Goal: Task Accomplishment & Management: Manage account settings

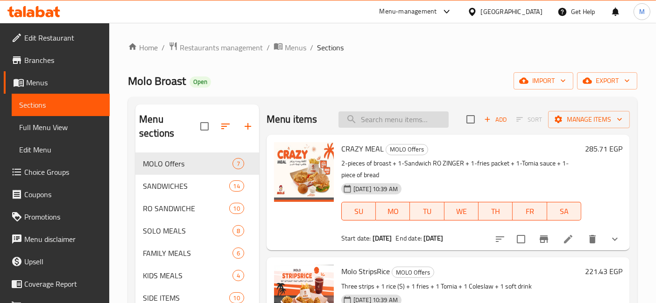
click at [398, 117] on input "search" at bounding box center [393, 120] width 110 height 16
click at [603, 245] on button "show more" at bounding box center [614, 239] width 22 height 22
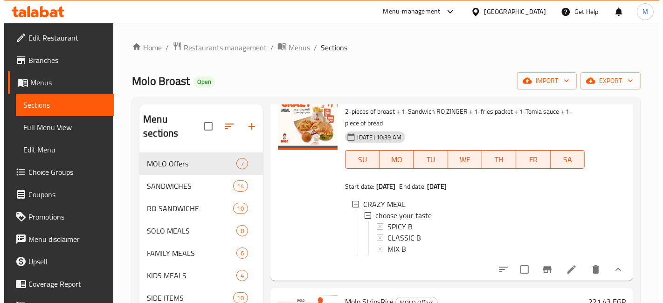
scroll to position [1, 0]
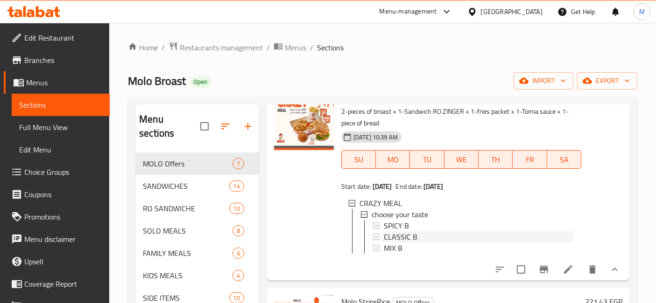
click at [449, 231] on div "CLASSIC B" at bounding box center [479, 236] width 190 height 11
click at [402, 226] on span "SPICY B" at bounding box center [396, 225] width 25 height 11
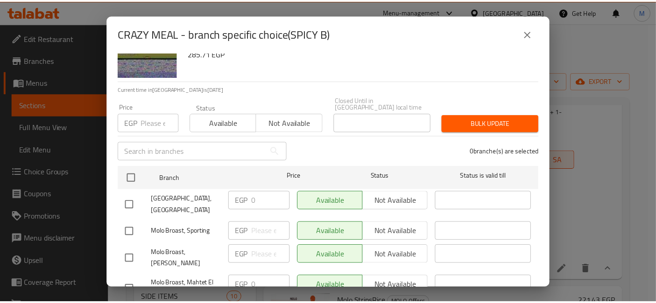
scroll to position [238, 0]
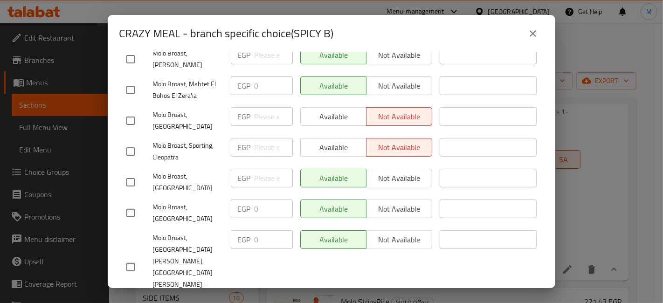
click at [133, 143] on input "checkbox" at bounding box center [131, 152] width 20 height 20
checkbox input "true"
click at [138, 113] on input "checkbox" at bounding box center [131, 121] width 20 height 20
checkbox input "true"
click at [320, 110] on span "Available" at bounding box center [334, 117] width 58 height 14
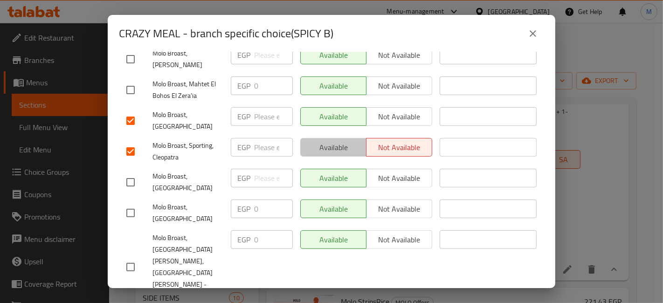
click at [325, 141] on span "Available" at bounding box center [334, 148] width 58 height 14
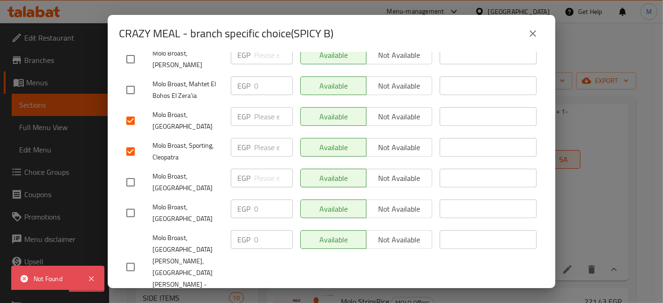
click at [531, 31] on icon "close" at bounding box center [533, 33] width 11 height 11
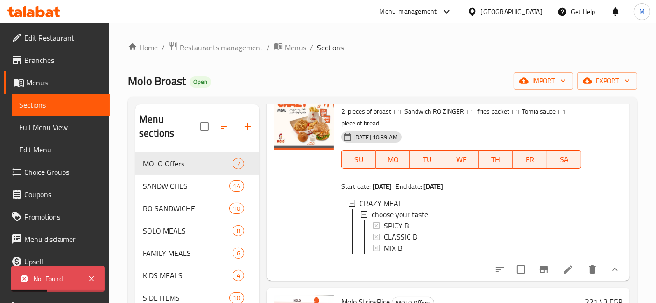
click at [29, 175] on span "Choice Groups" at bounding box center [63, 172] width 78 height 11
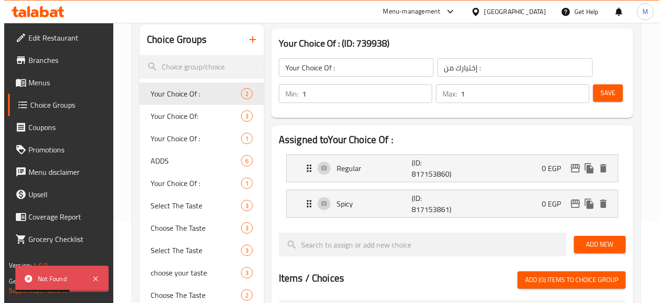
scroll to position [104, 0]
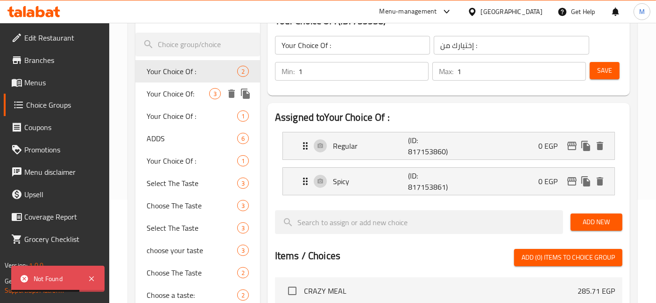
click at [204, 94] on span "Your Choice Of:" at bounding box center [177, 93] width 63 height 11
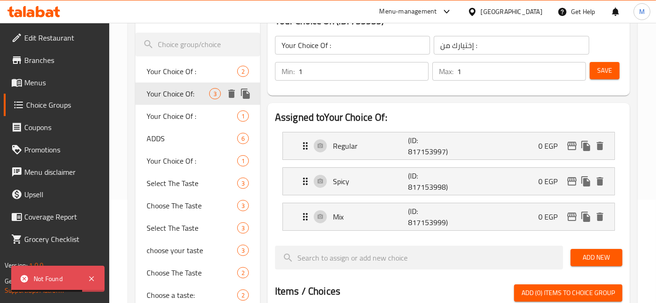
type input "Your Choice Of:"
type input "إختيارك من:"
click at [574, 181] on icon "edit" at bounding box center [571, 181] width 11 height 11
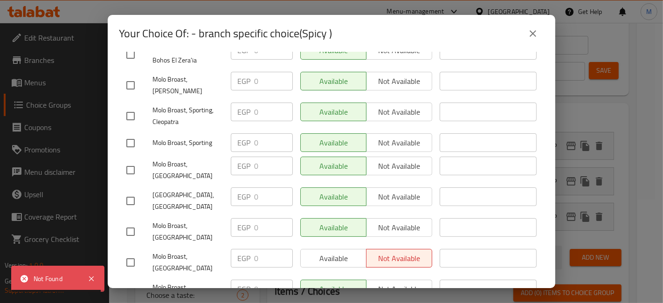
scroll to position [179, 0]
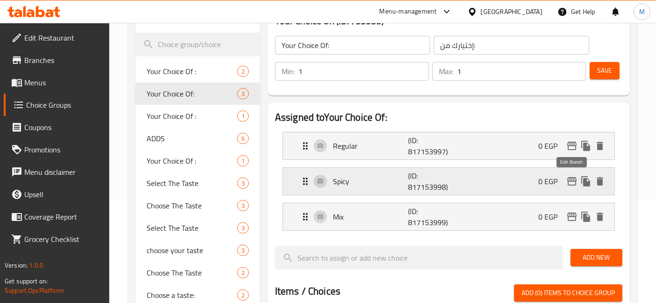
click at [570, 179] on icon "edit" at bounding box center [571, 181] width 11 height 11
click at [568, 146] on icon "edit" at bounding box center [571, 145] width 11 height 11
click at [569, 211] on icon "edit" at bounding box center [571, 216] width 11 height 11
click at [53, 85] on span "Menus" at bounding box center [63, 82] width 78 height 11
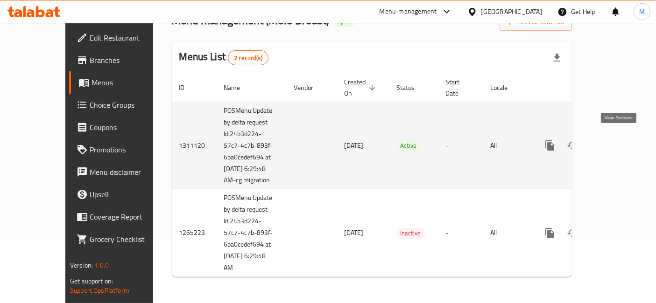
click at [628, 139] on link "enhanced table" at bounding box center [617, 145] width 22 height 22
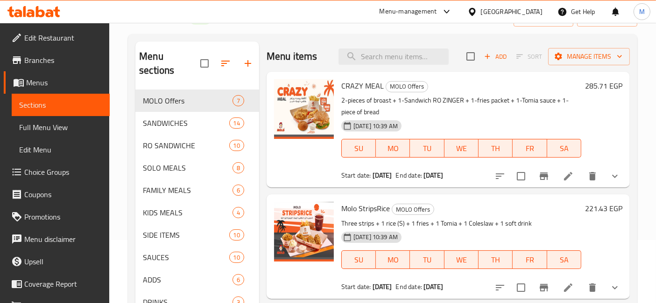
click at [606, 169] on button "show more" at bounding box center [614, 176] width 22 height 22
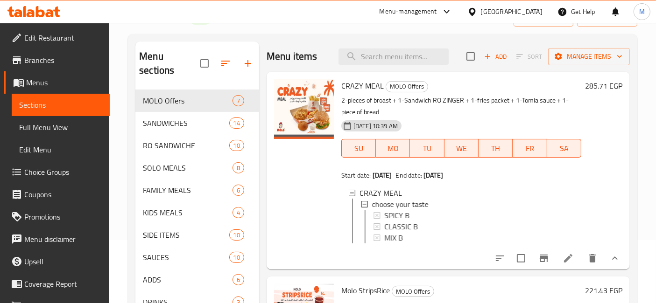
scroll to position [1, 0]
click at [67, 167] on span "Choice Groups" at bounding box center [63, 172] width 78 height 11
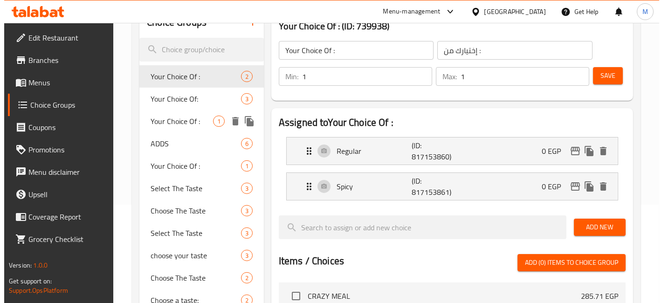
scroll to position [115, 0]
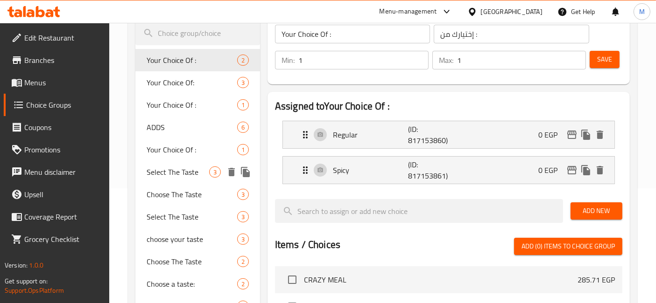
click at [204, 174] on span "Select The Taste" at bounding box center [177, 172] width 63 height 11
type input "Select The Taste"
type input "اختر المذاق"
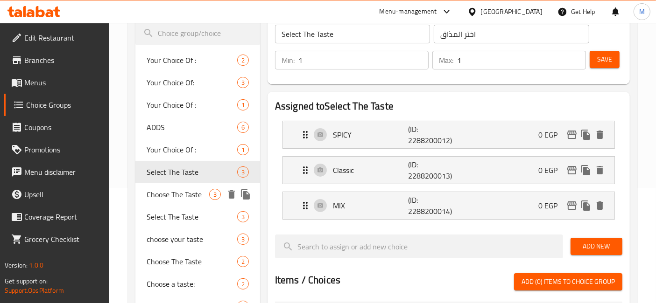
click at [191, 200] on span "Choose The Taste" at bounding box center [177, 194] width 63 height 11
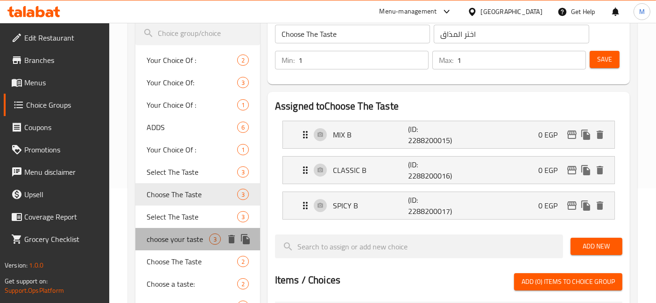
click at [185, 238] on span "choose your taste" at bounding box center [177, 239] width 63 height 11
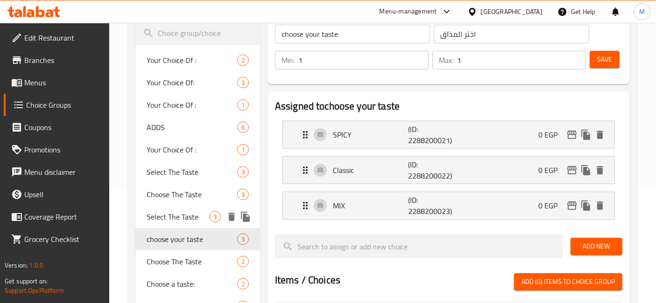
click at [162, 211] on span "Select The Taste" at bounding box center [177, 216] width 63 height 11
type input "Select The Taste"
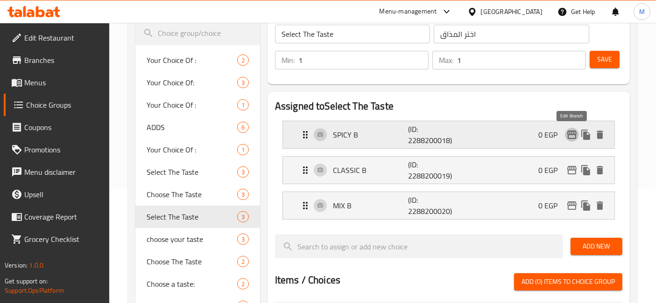
click at [572, 129] on icon "edit" at bounding box center [571, 134] width 11 height 11
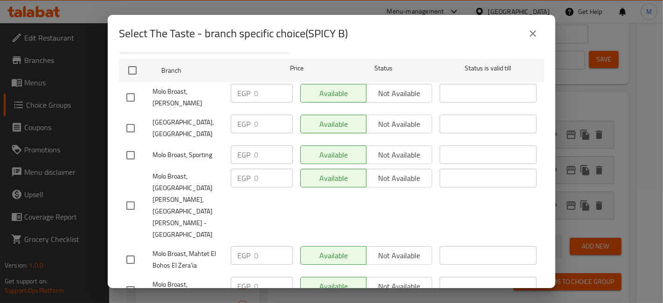
scroll to position [179, 0]
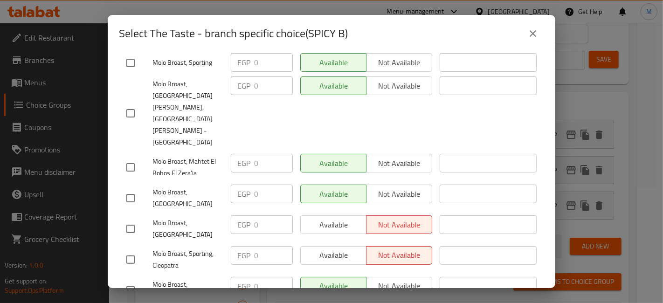
click at [139, 219] on input "checkbox" at bounding box center [131, 229] width 20 height 20
checkbox input "true"
click at [133, 250] on input "checkbox" at bounding box center [131, 260] width 20 height 20
checkbox input "true"
click at [310, 216] on button "Available" at bounding box center [333, 225] width 66 height 19
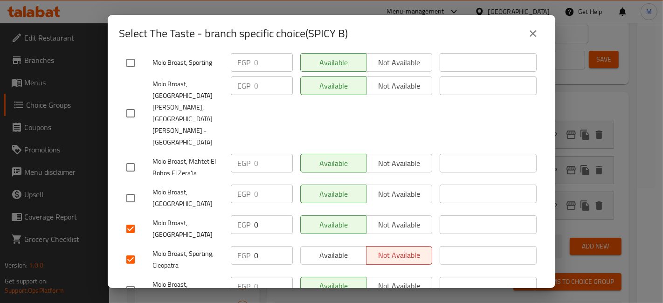
click at [325, 249] on span "Available" at bounding box center [334, 256] width 58 height 14
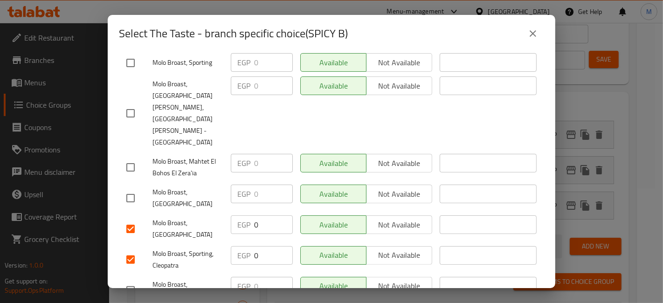
click at [320, 273] on div "Available Not available" at bounding box center [367, 290] width 140 height 35
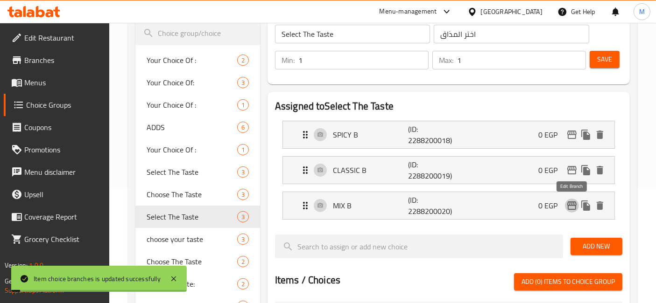
click at [572, 206] on icon "edit" at bounding box center [571, 205] width 11 height 11
click at [569, 130] on icon "edit" at bounding box center [571, 134] width 11 height 11
click at [570, 167] on icon "edit" at bounding box center [571, 170] width 9 height 8
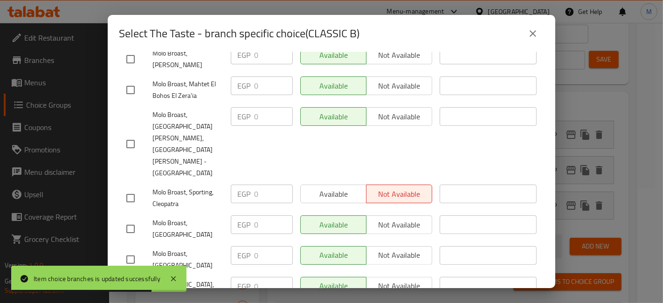
click at [138, 188] on input "checkbox" at bounding box center [131, 198] width 20 height 20
checkbox input "true"
click at [312, 181] on div "Available Not available" at bounding box center [367, 198] width 140 height 35
click at [325, 188] on span "Available" at bounding box center [334, 195] width 58 height 14
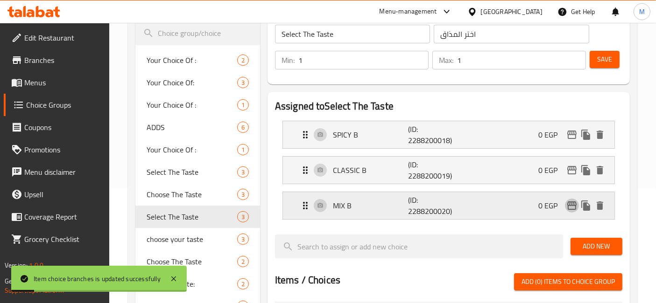
click at [569, 205] on icon "edit" at bounding box center [571, 206] width 9 height 8
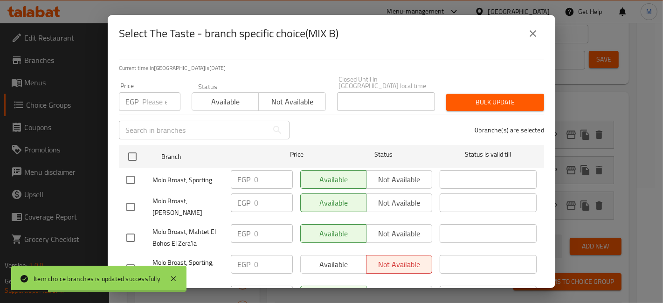
scroll to position [155, 0]
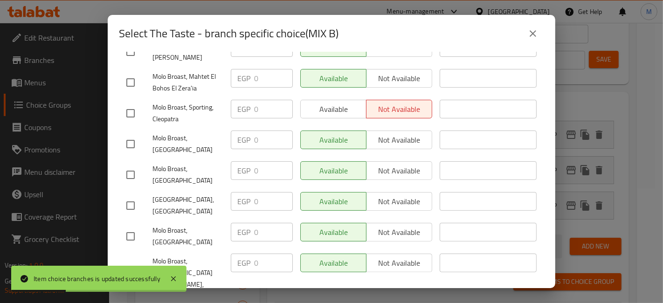
click at [128, 104] on input "checkbox" at bounding box center [131, 114] width 20 height 20
checkbox input "true"
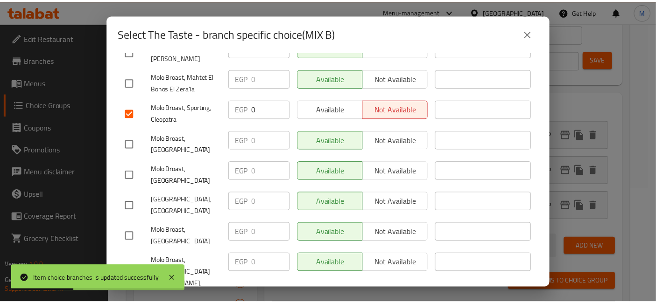
scroll to position [179, 0]
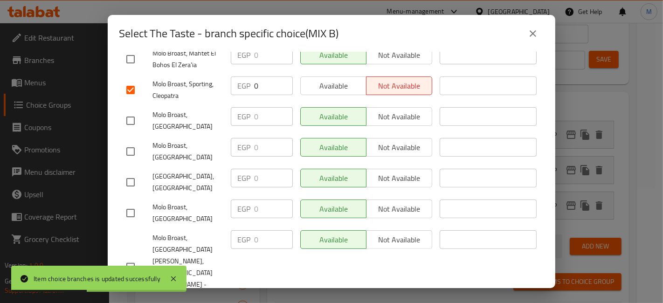
click at [332, 77] on button "Available" at bounding box center [333, 86] width 66 height 19
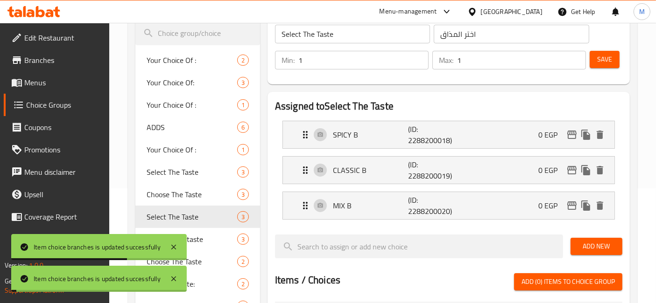
scroll to position [63, 0]
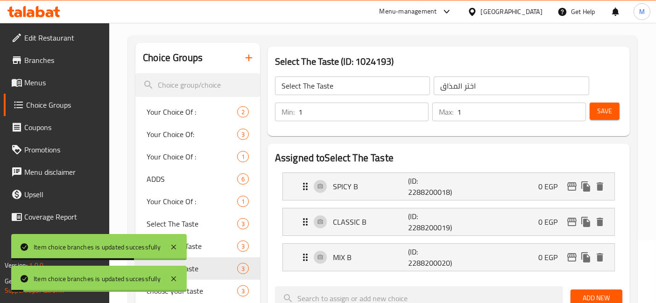
click at [600, 109] on span "Save" at bounding box center [604, 111] width 15 height 12
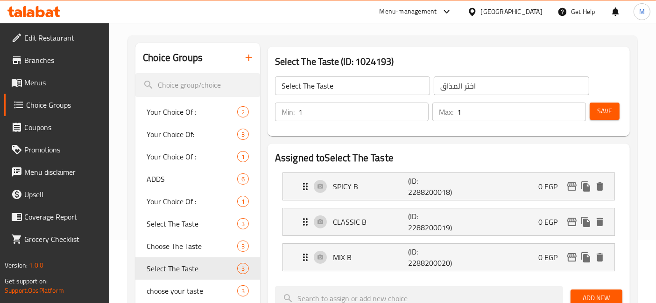
click at [600, 109] on span "Save" at bounding box center [604, 111] width 15 height 12
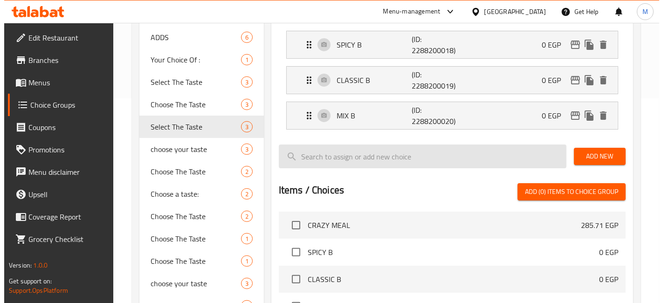
scroll to position [393, 0]
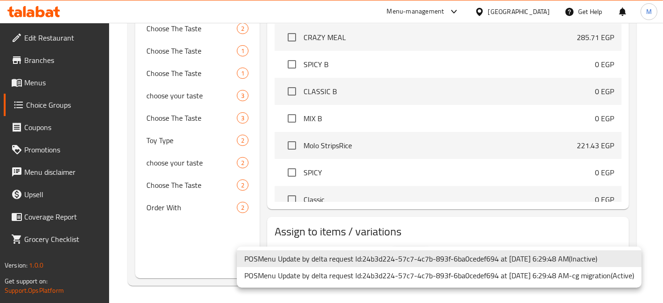
click at [353, 257] on li "POSMenu Update by delta request Id:24b3d224-57c7-4c7b-893f-6ba0cedef694 at [DAT…" at bounding box center [439, 259] width 405 height 17
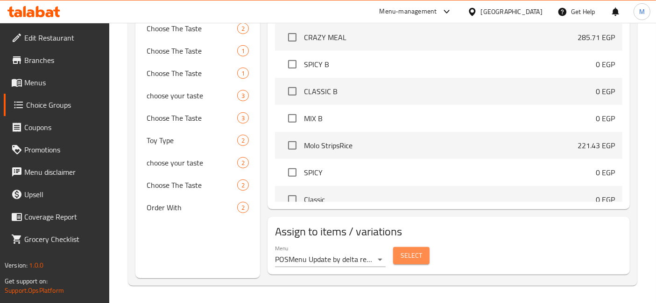
click at [419, 250] on span "Select" at bounding box center [410, 256] width 21 height 12
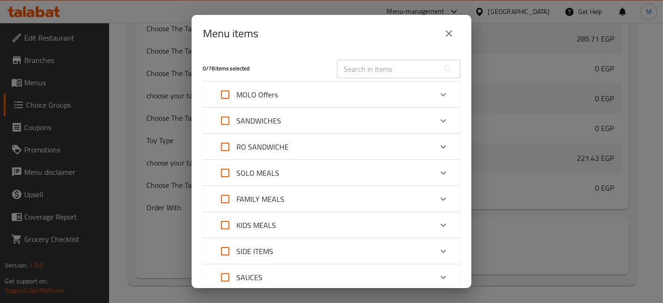
click at [321, 98] on div "MOLO Offers" at bounding box center [323, 95] width 218 height 22
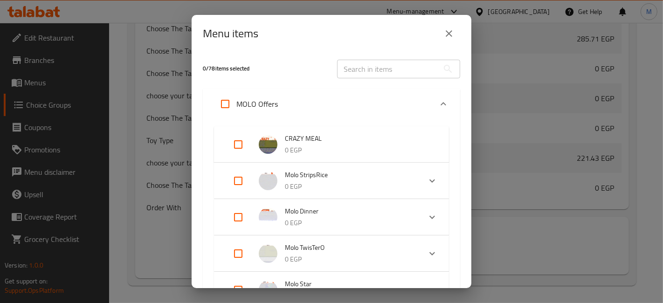
click at [236, 139] on input "Expand" at bounding box center [238, 144] width 22 height 22
checkbox input "true"
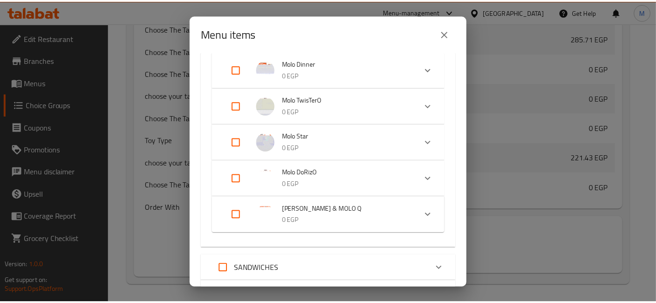
scroll to position [422, 0]
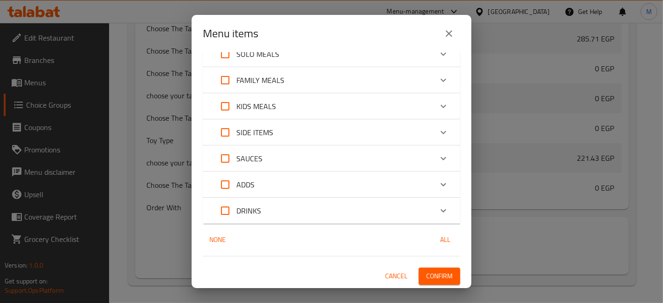
click at [432, 278] on span "Confirm" at bounding box center [439, 277] width 27 height 12
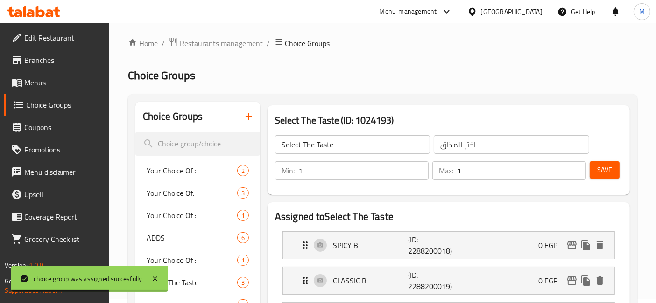
scroll to position [0, 0]
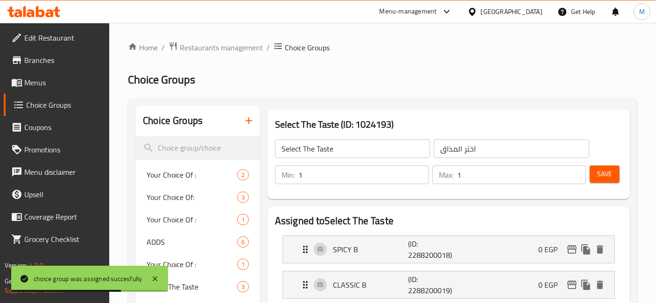
click at [604, 176] on span "Save" at bounding box center [604, 174] width 15 height 12
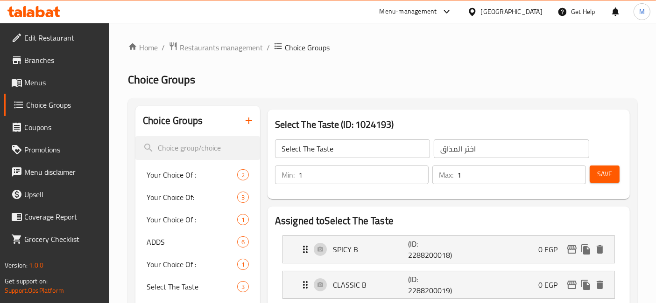
click at [612, 178] on button "Save" at bounding box center [604, 174] width 30 height 17
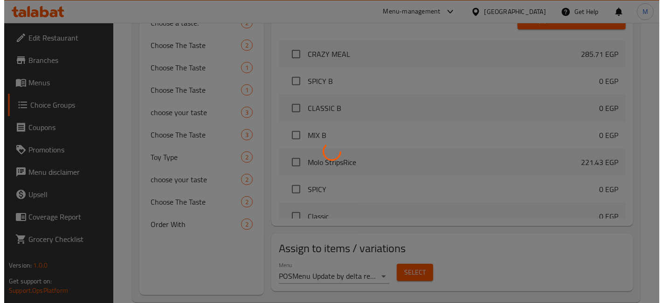
scroll to position [393, 0]
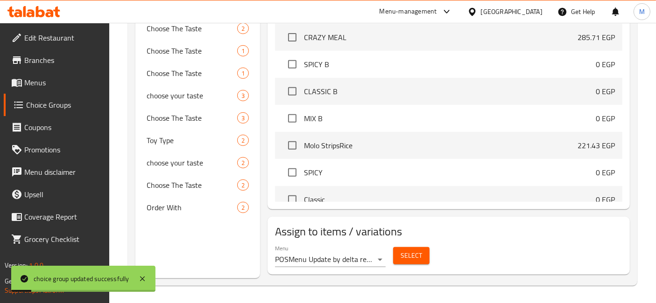
click at [414, 256] on span "Select" at bounding box center [410, 256] width 21 height 12
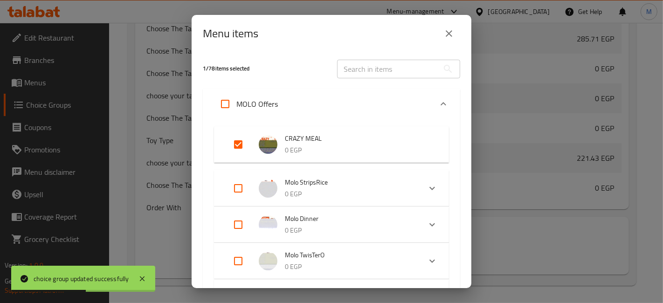
click at [238, 146] on input "Expand" at bounding box center [238, 144] width 22 height 22
checkbox input "false"
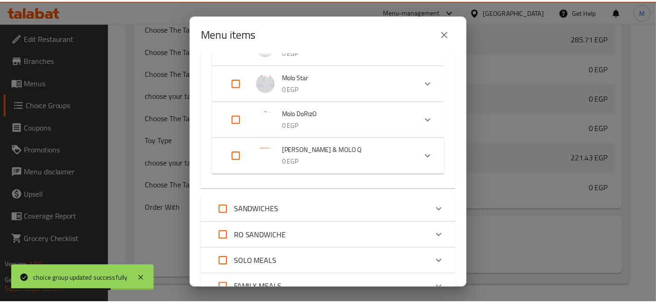
scroll to position [0, 0]
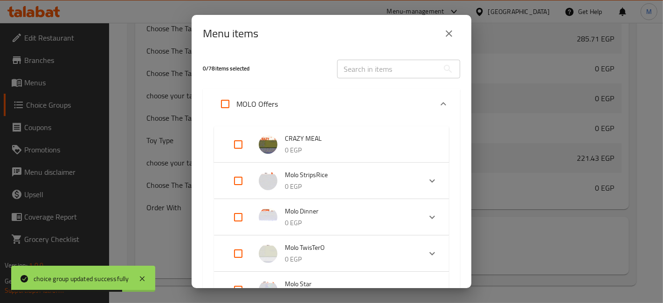
click at [450, 33] on icon "close" at bounding box center [449, 33] width 11 height 11
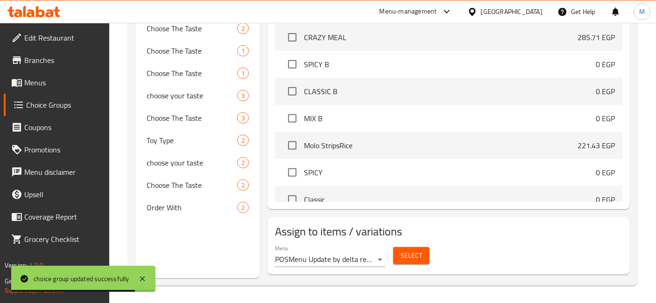
click at [45, 88] on span "Menus" at bounding box center [63, 82] width 78 height 11
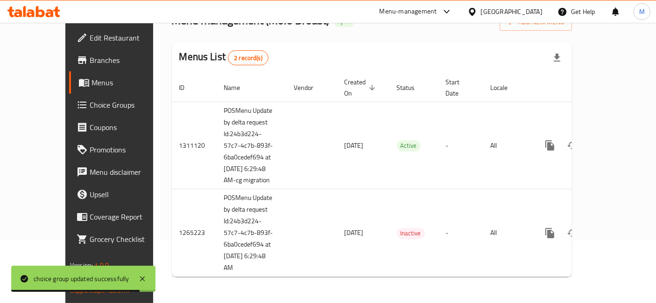
scroll to position [63, 0]
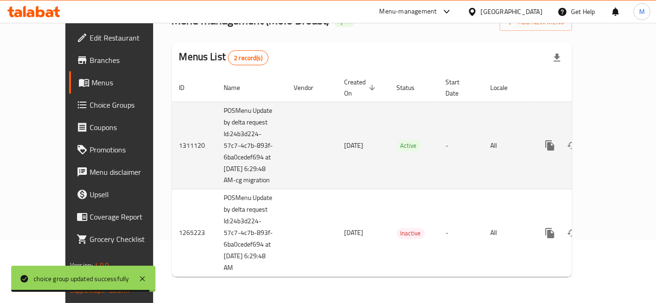
click at [621, 141] on icon "enhanced table" at bounding box center [617, 145] width 8 height 8
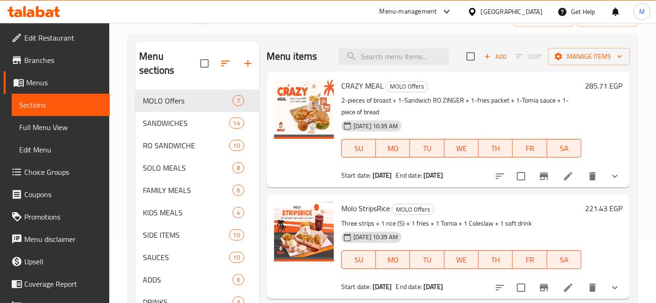
click at [366, 82] on span "CRAZY MEAL" at bounding box center [362, 86] width 42 height 14
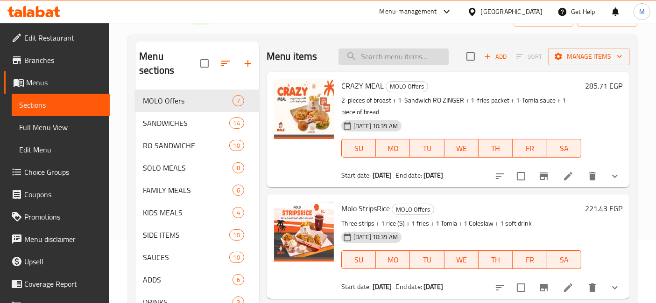
click at [383, 52] on input "search" at bounding box center [393, 57] width 110 height 16
paste input "CRAZY MEAL"
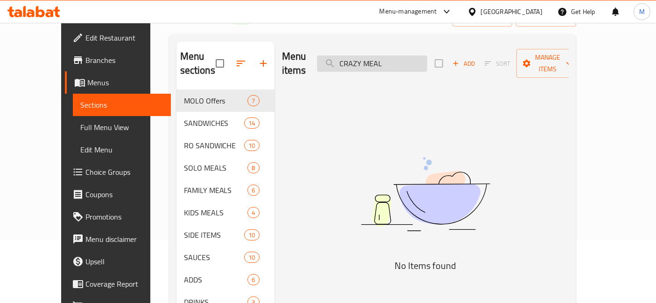
click at [410, 56] on input "CRAZY MEAL" at bounding box center [372, 64] width 110 height 16
click at [416, 56] on input "CRAZY MEAL" at bounding box center [372, 64] width 110 height 16
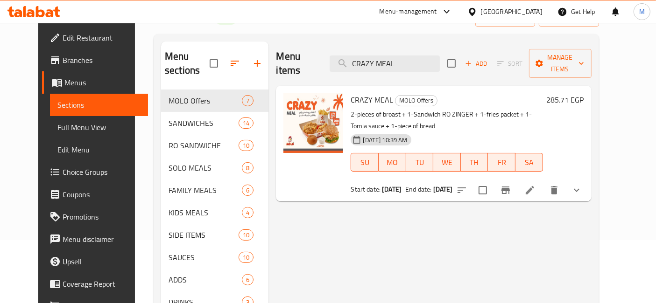
type input "CRAZY MEAL"
click at [535, 185] on icon at bounding box center [529, 190] width 11 height 11
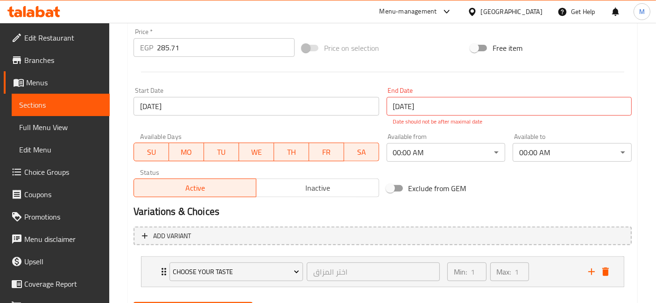
scroll to position [388, 0]
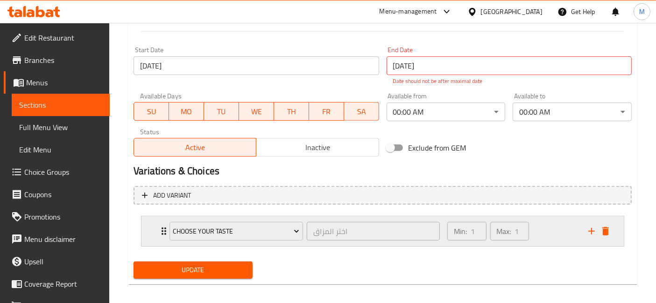
click at [155, 232] on div "choose your taste اختر المزاق ​ Min: 1 ​ Max: 1 ​" at bounding box center [382, 231] width 482 height 30
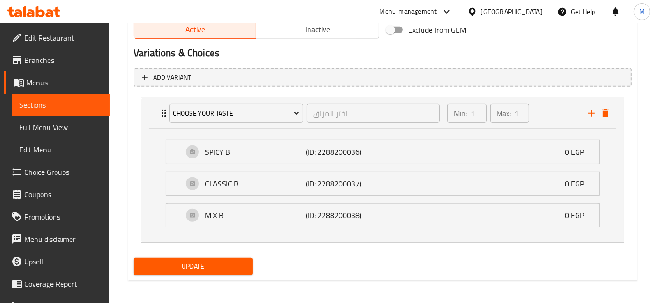
scroll to position [508, 0]
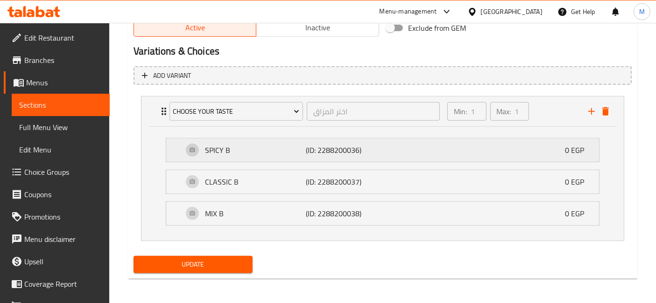
click at [516, 140] on div "SPICY B (ID: 2288200036) 0 EGP" at bounding box center [385, 150] width 405 height 23
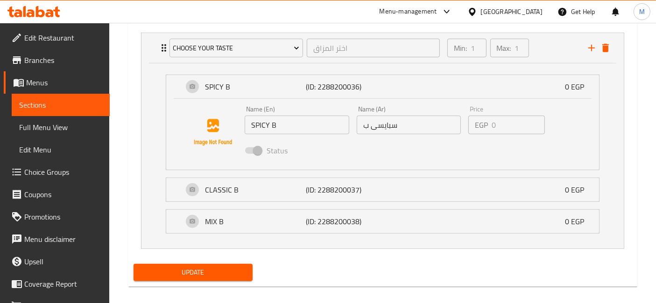
scroll to position [579, 0]
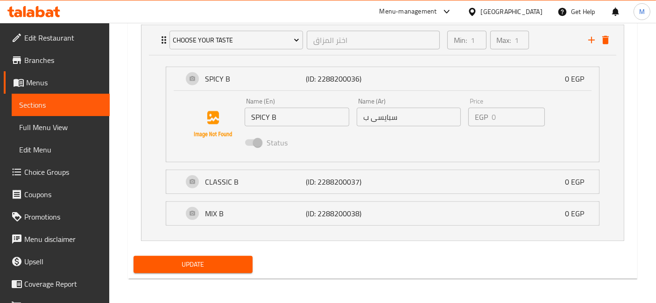
click at [264, 143] on span at bounding box center [252, 143] width 27 height 18
click at [286, 171] on div "CLASSIC B (ID: 2288200037) 0 EGP" at bounding box center [385, 181] width 405 height 23
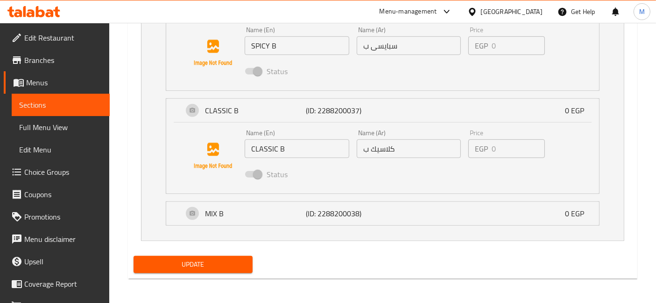
click at [311, 226] on li "MIX B (ID: 2288200038) 0 EGP Name (En) MIX B Name (En) Name (Ar) ميكس ب Name (A…" at bounding box center [382, 214] width 448 height 32
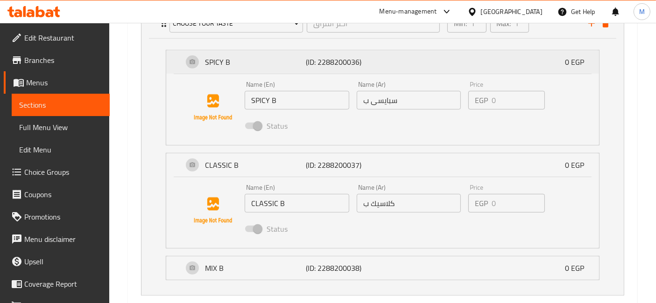
scroll to position [495, 0]
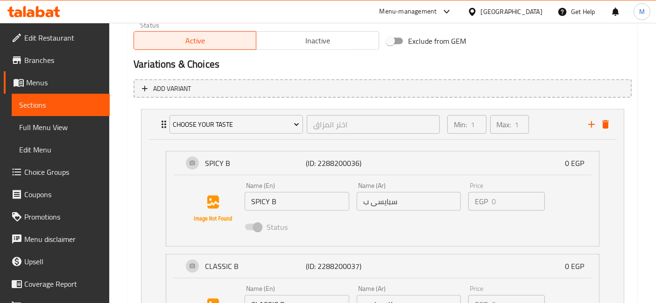
click at [66, 169] on span "Choice Groups" at bounding box center [63, 172] width 78 height 11
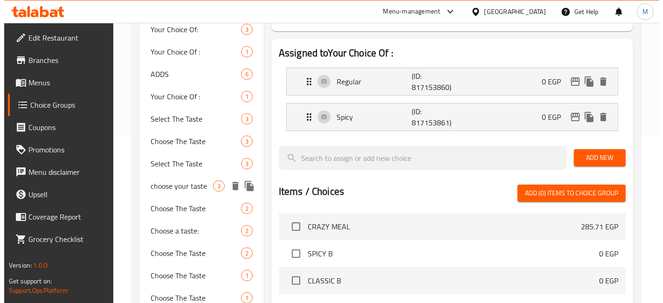
scroll to position [184, 0]
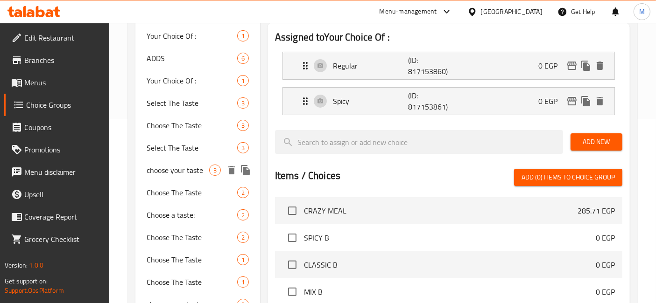
click at [180, 165] on span "choose your taste" at bounding box center [177, 170] width 63 height 11
type input "choose your taste"
type input "اختر المذاق"
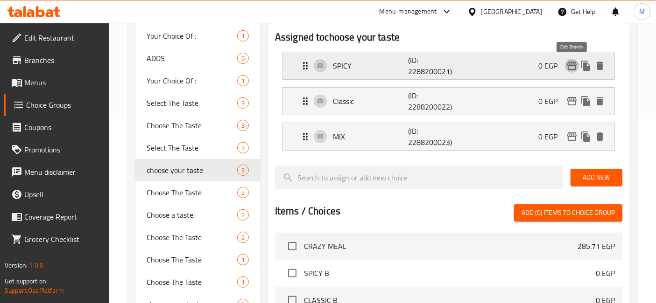
click at [573, 65] on icon "edit" at bounding box center [571, 66] width 9 height 8
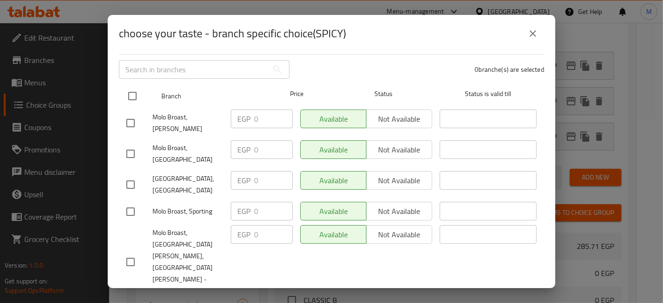
scroll to position [179, 0]
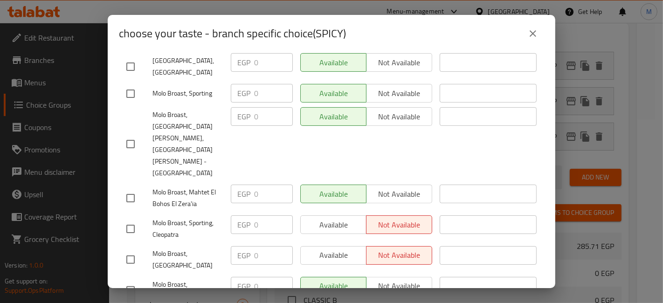
click at [134, 219] on input "checkbox" at bounding box center [131, 229] width 20 height 20
checkbox input "true"
click at [124, 250] on input "checkbox" at bounding box center [131, 260] width 20 height 20
checkbox input "true"
click at [336, 218] on span "Available" at bounding box center [334, 225] width 58 height 14
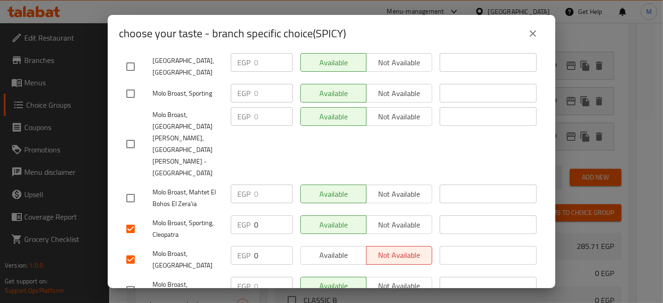
click at [316, 246] on button "Available" at bounding box center [333, 255] width 66 height 19
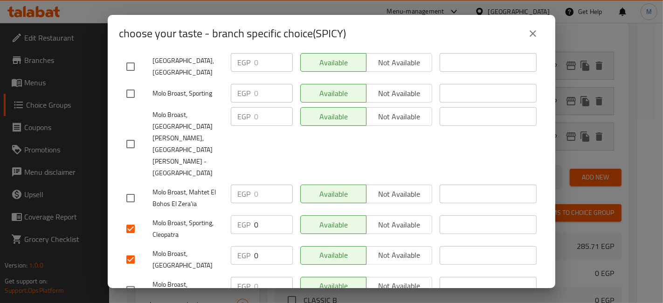
drag, startPoint x: 323, startPoint y: 265, endPoint x: 335, endPoint y: 272, distance: 14.1
click at [324, 273] on div "Available Not available" at bounding box center [367, 290] width 140 height 35
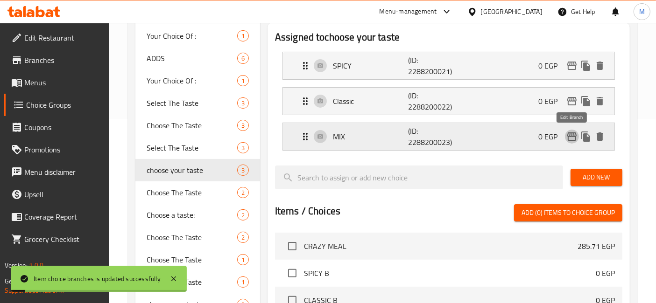
click at [571, 139] on icon "edit" at bounding box center [571, 136] width 11 height 11
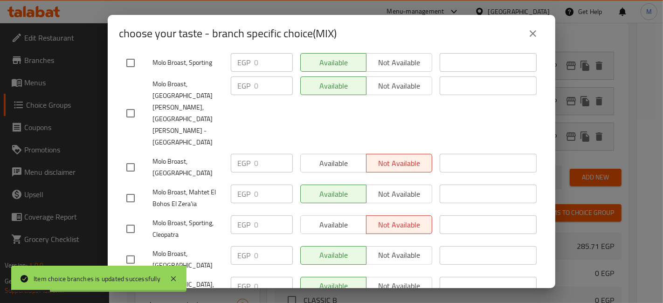
click at [140, 158] on input "checkbox" at bounding box center [131, 168] width 20 height 20
checkbox input "true"
click at [130, 219] on input "checkbox" at bounding box center [131, 229] width 20 height 20
checkbox input "true"
click at [324, 154] on button "Available" at bounding box center [333, 163] width 66 height 19
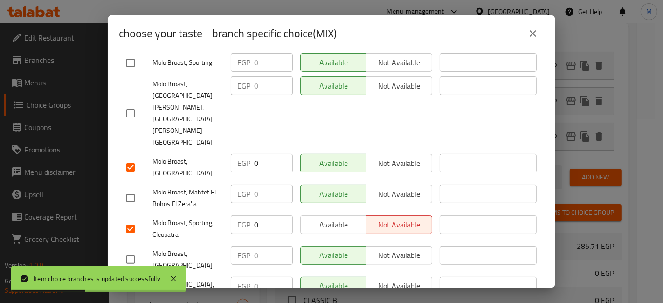
click at [340, 218] on span "Available" at bounding box center [334, 225] width 58 height 14
click at [317, 273] on div "Available Not available" at bounding box center [367, 290] width 140 height 35
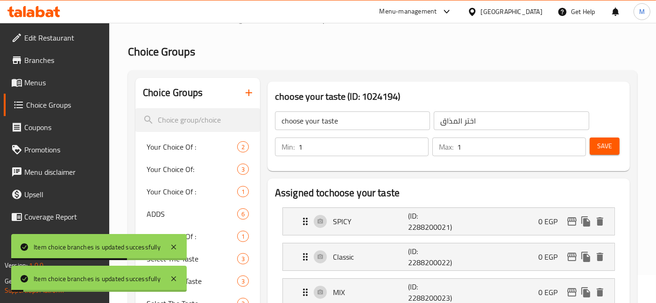
click at [607, 153] on button "Save" at bounding box center [604, 146] width 30 height 17
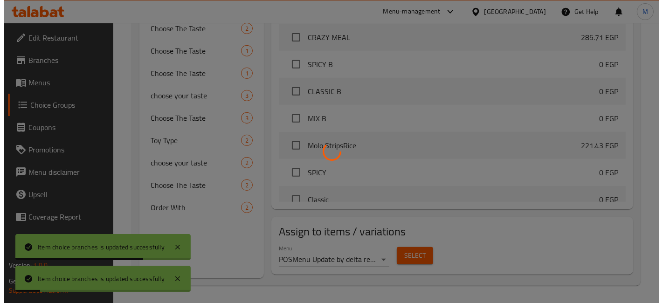
scroll to position [393, 0]
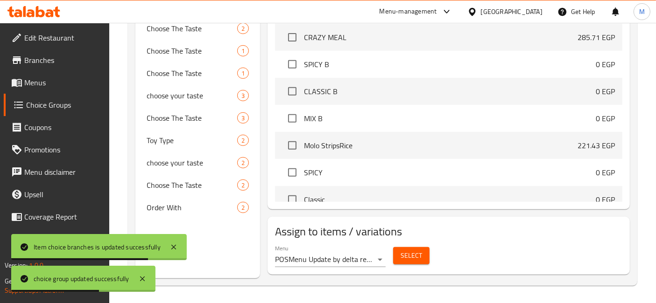
click at [421, 265] on div "Select" at bounding box center [411, 256] width 44 height 25
click at [419, 258] on span "Select" at bounding box center [410, 256] width 21 height 12
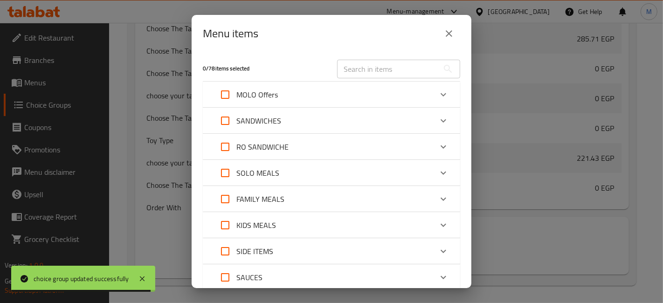
click at [361, 95] on div "MOLO Offers" at bounding box center [323, 95] width 218 height 22
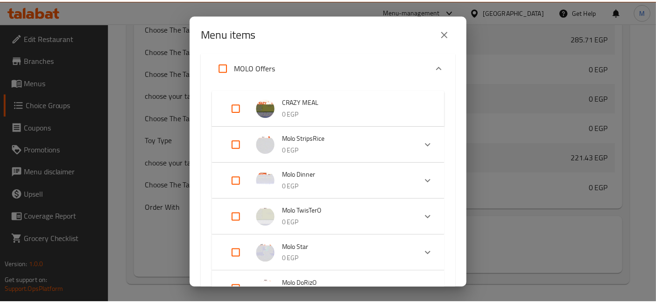
scroll to position [0, 0]
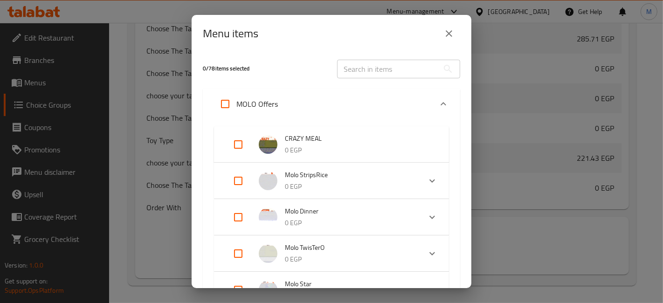
click at [448, 27] on button "close" at bounding box center [449, 33] width 22 height 22
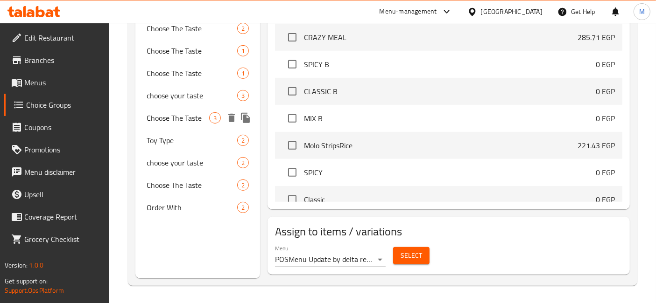
click at [203, 126] on div "Choose The Taste 3" at bounding box center [197, 118] width 125 height 22
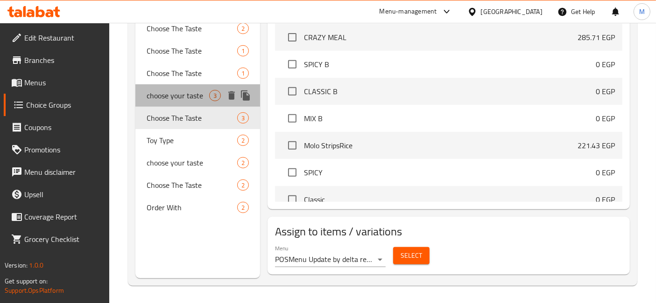
click at [195, 90] on span "choose your taste" at bounding box center [177, 95] width 63 height 11
type input "choose your taste"
type input "اختر المزاق"
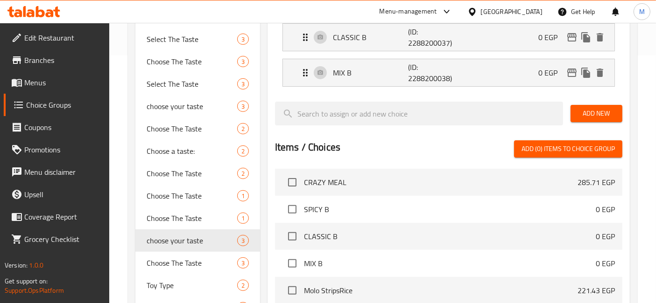
scroll to position [393, 0]
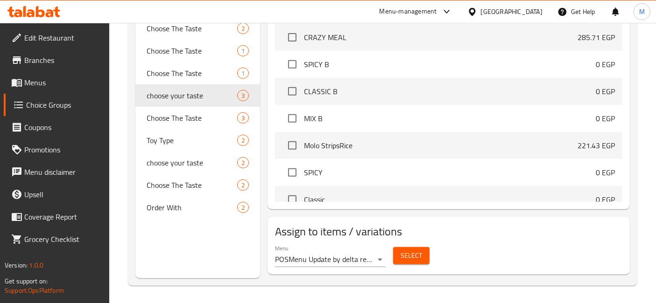
click at [420, 266] on div "Select" at bounding box center [411, 256] width 44 height 25
click at [422, 253] on button "Select" at bounding box center [411, 255] width 36 height 17
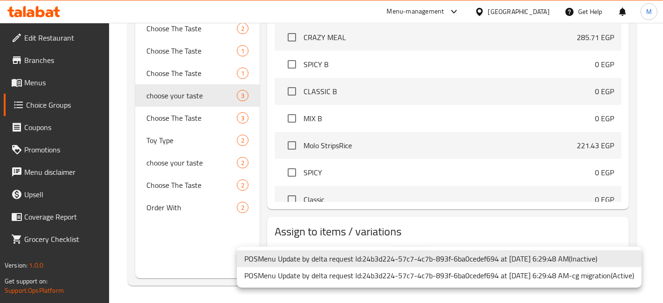
click at [368, 279] on li "POSMenu Update by delta request Id:24b3d224-57c7-4c7b-893f-6ba0cedef694 at [DAT…" at bounding box center [439, 275] width 405 height 17
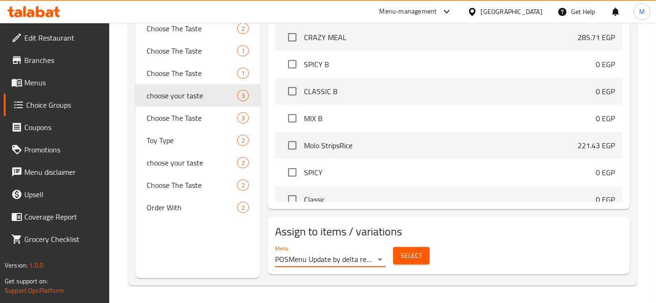
click at [409, 257] on span "Select" at bounding box center [410, 256] width 21 height 12
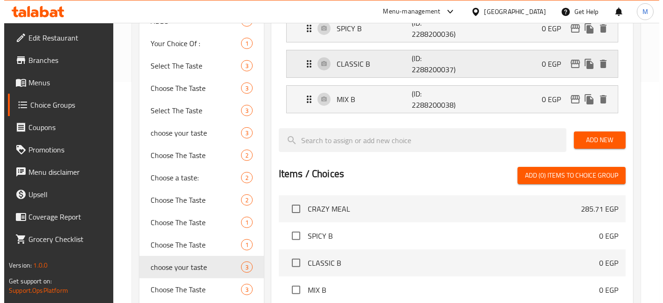
scroll to position [186, 0]
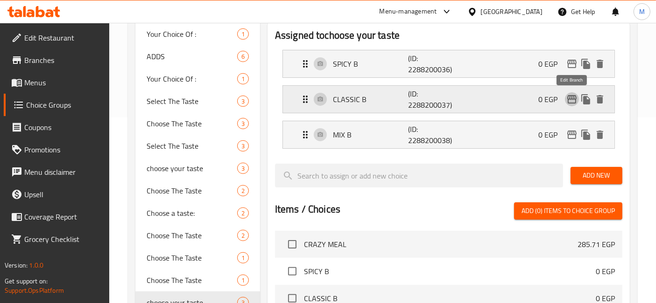
click at [566, 99] on icon "edit" at bounding box center [571, 99] width 11 height 11
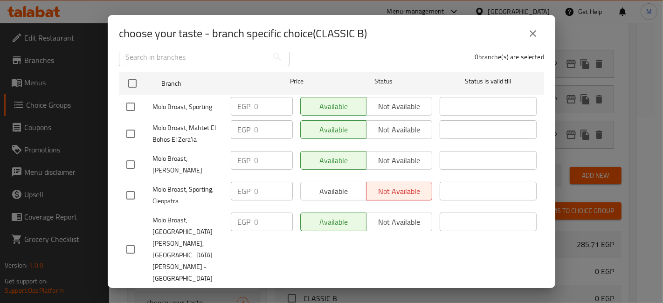
scroll to position [179, 0]
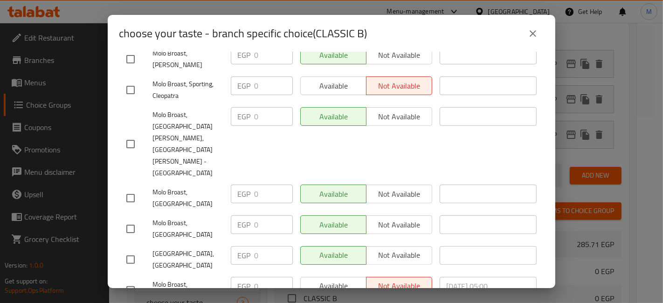
click at [124, 86] on input "checkbox" at bounding box center [131, 90] width 20 height 20
checkbox input "true"
click at [126, 281] on input "checkbox" at bounding box center [131, 291] width 20 height 20
checkbox input "true"
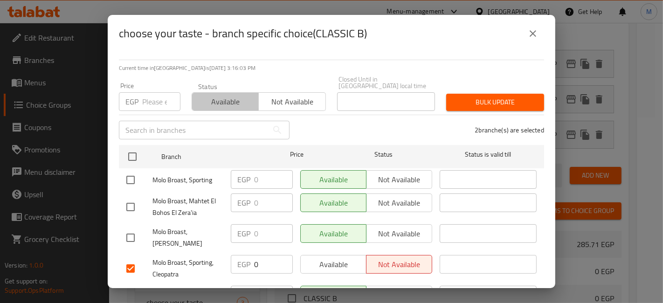
click at [224, 95] on span "Available" at bounding box center [225, 102] width 59 height 14
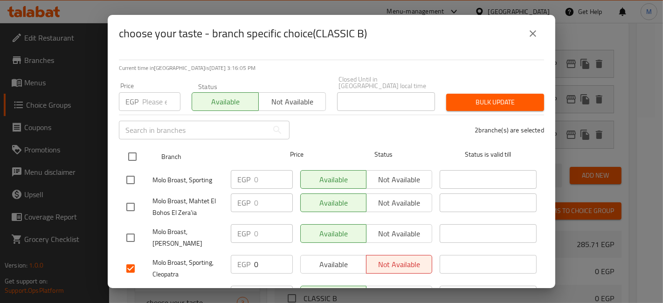
click at [132, 148] on input "checkbox" at bounding box center [133, 157] width 20 height 20
checkbox input "true"
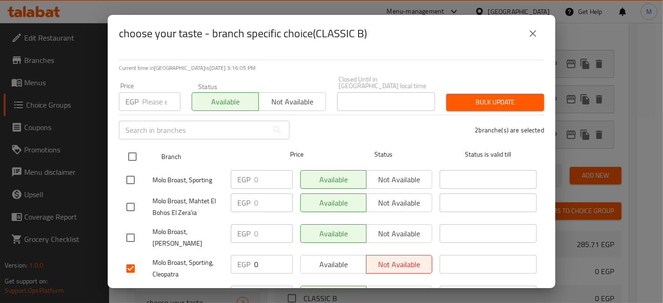
checkbox input "true"
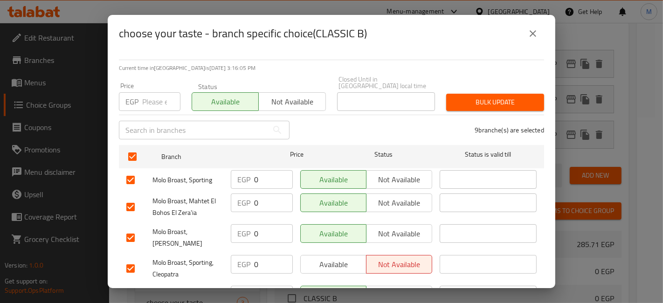
click at [505, 97] on span "Bulk update" at bounding box center [495, 103] width 83 height 12
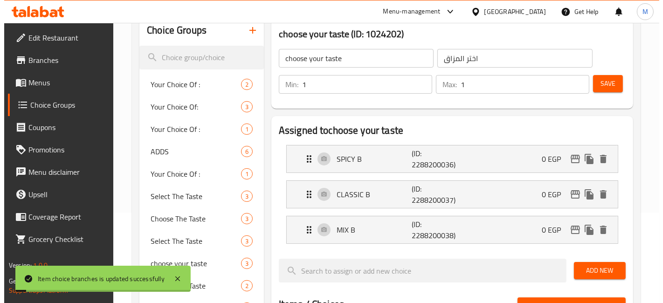
scroll to position [82, 0]
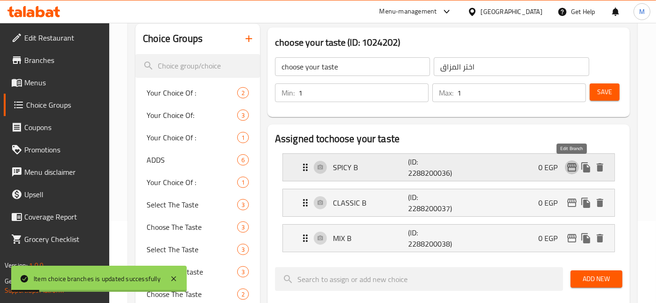
click at [572, 174] on button "edit" at bounding box center [572, 167] width 14 height 14
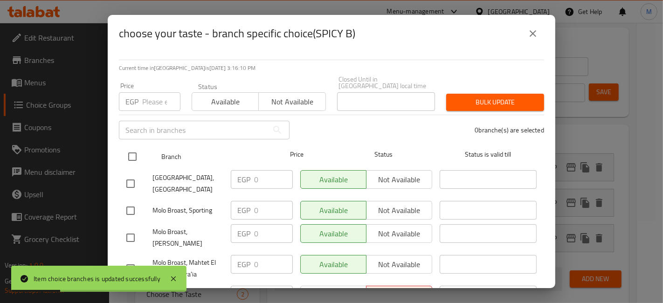
click at [140, 149] on input "checkbox" at bounding box center [133, 157] width 20 height 20
checkbox input "true"
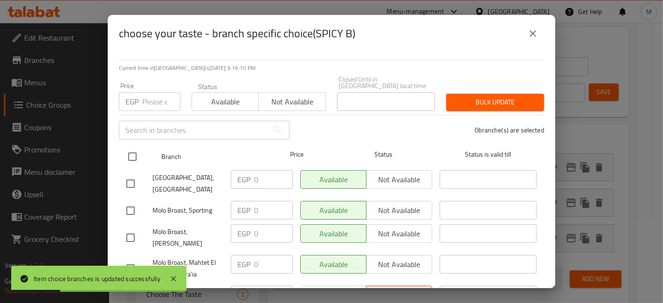
checkbox input "true"
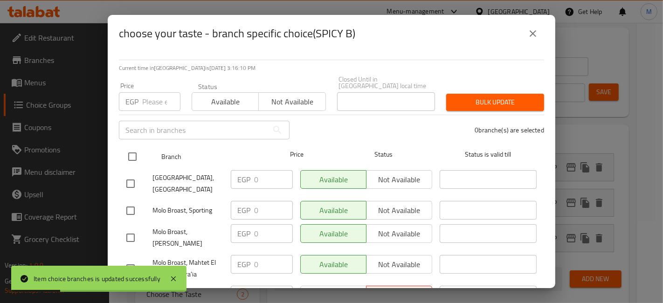
checkbox input "true"
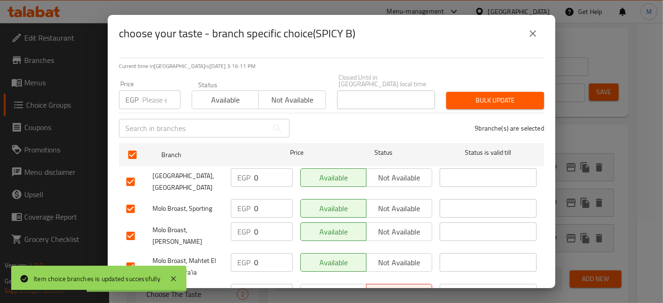
scroll to position [0, 0]
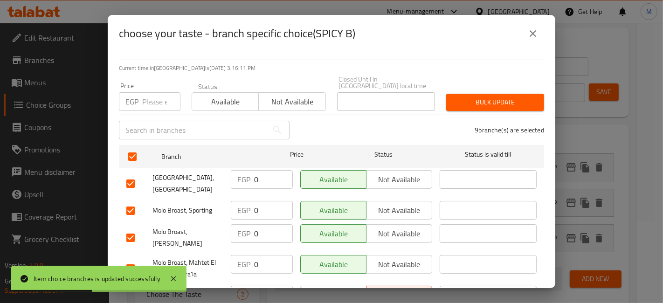
click at [221, 95] on span "Available" at bounding box center [225, 102] width 59 height 14
click at [485, 97] on span "Bulk update" at bounding box center [495, 103] width 83 height 12
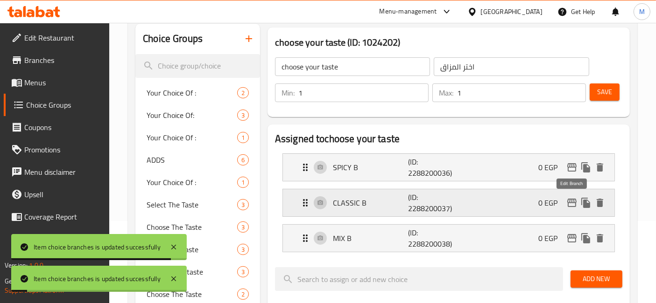
click at [576, 208] on icon "edit" at bounding box center [571, 202] width 11 height 11
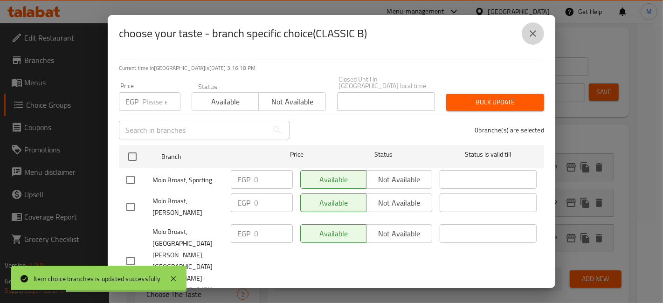
click at [535, 35] on icon "close" at bounding box center [533, 33] width 7 height 7
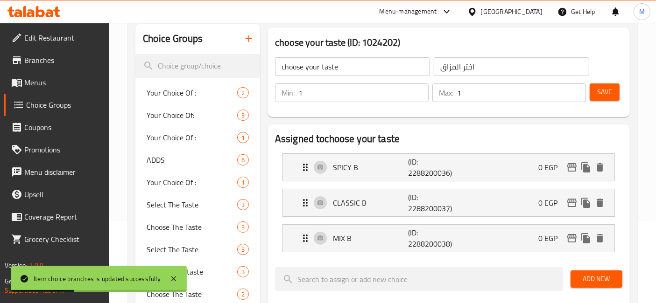
click at [594, 101] on div "Save" at bounding box center [601, 93] width 29 height 22
click at [600, 97] on span "Save" at bounding box center [604, 92] width 15 height 12
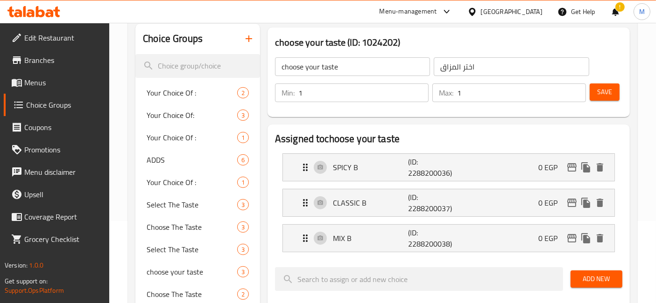
click at [28, 14] on icon at bounding box center [31, 13] width 8 height 8
